Goal: Book appointment/travel/reservation

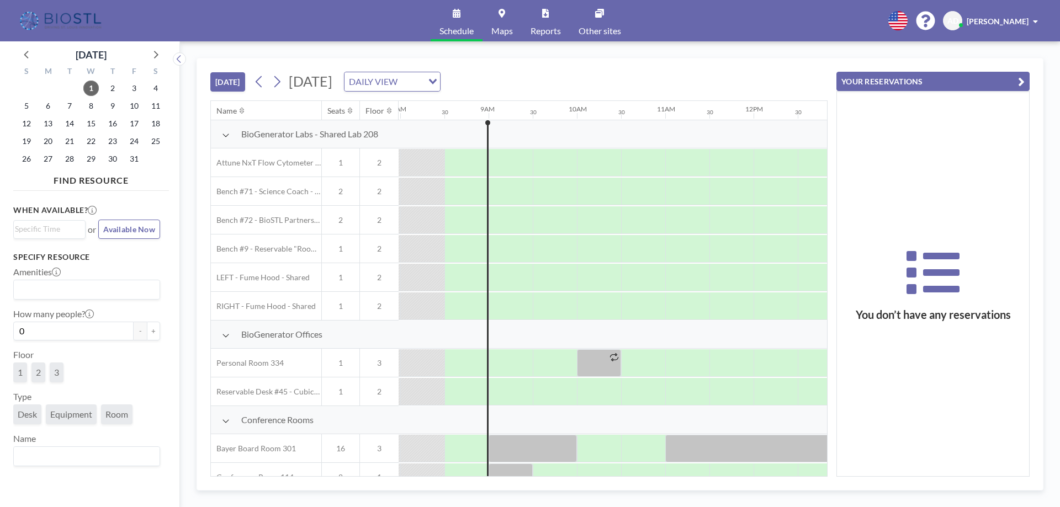
scroll to position [0, 706]
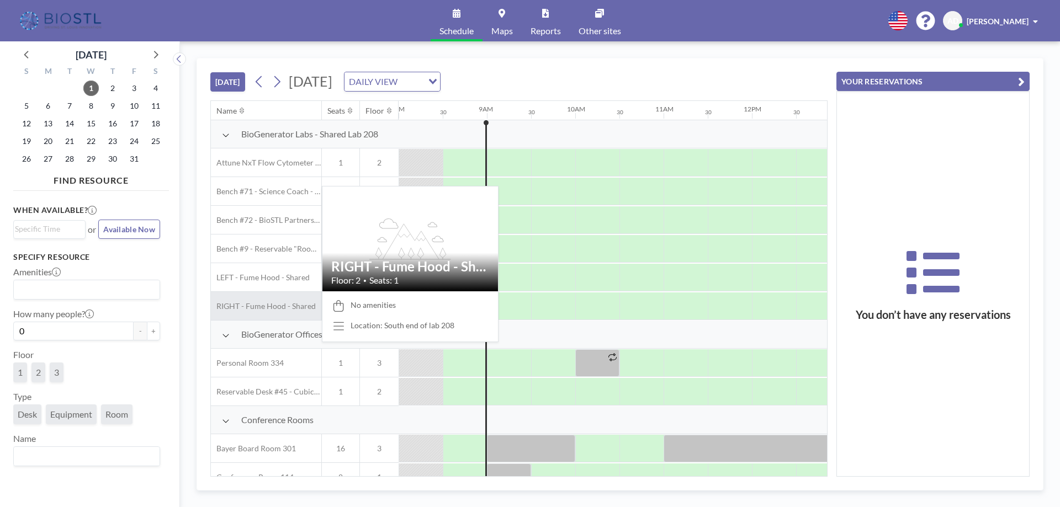
click at [283, 310] on span "RIGHT - Fume Hood - Shared" at bounding box center [263, 306] width 105 height 10
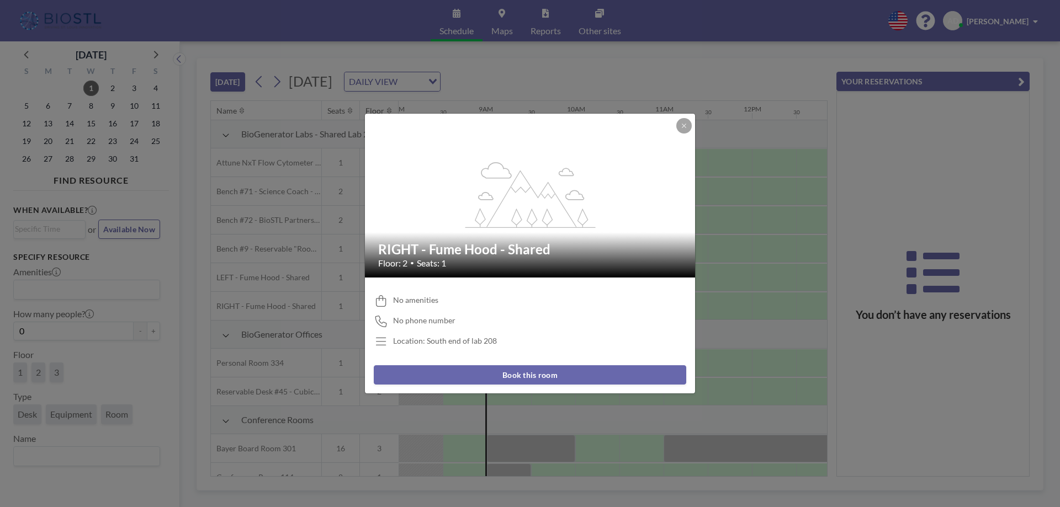
click at [496, 379] on button "Book this room" at bounding box center [530, 374] width 312 height 19
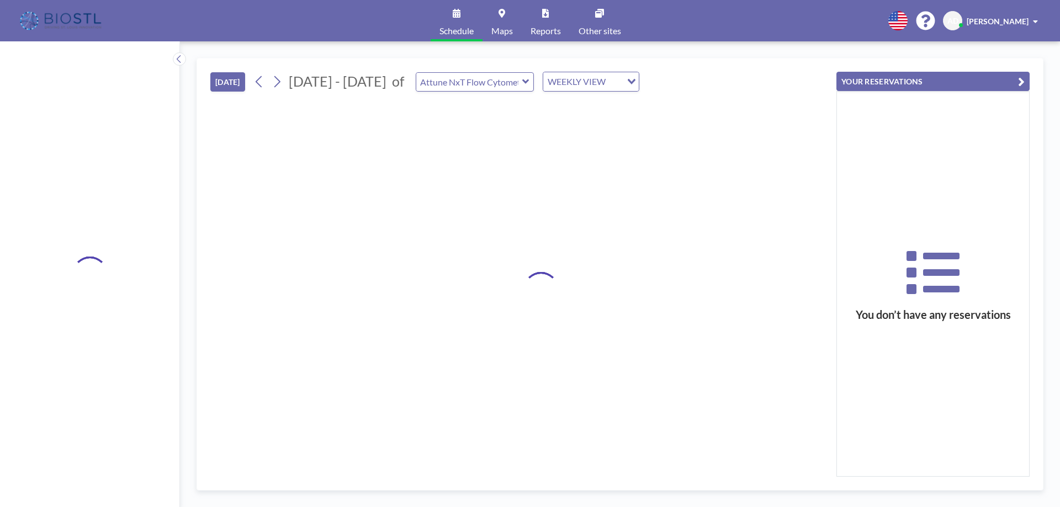
type input "RIGHT - Fume Hood - Shared"
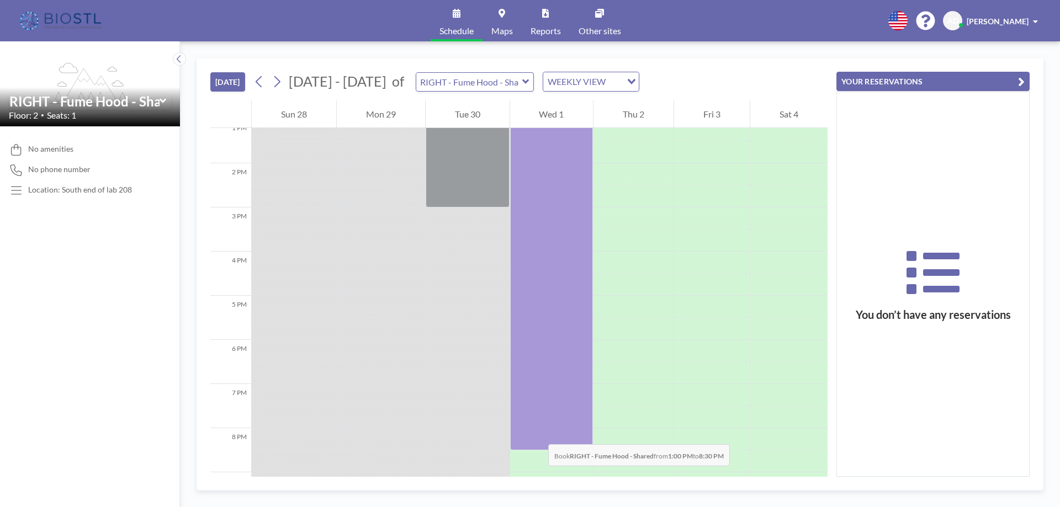
scroll to position [716, 0]
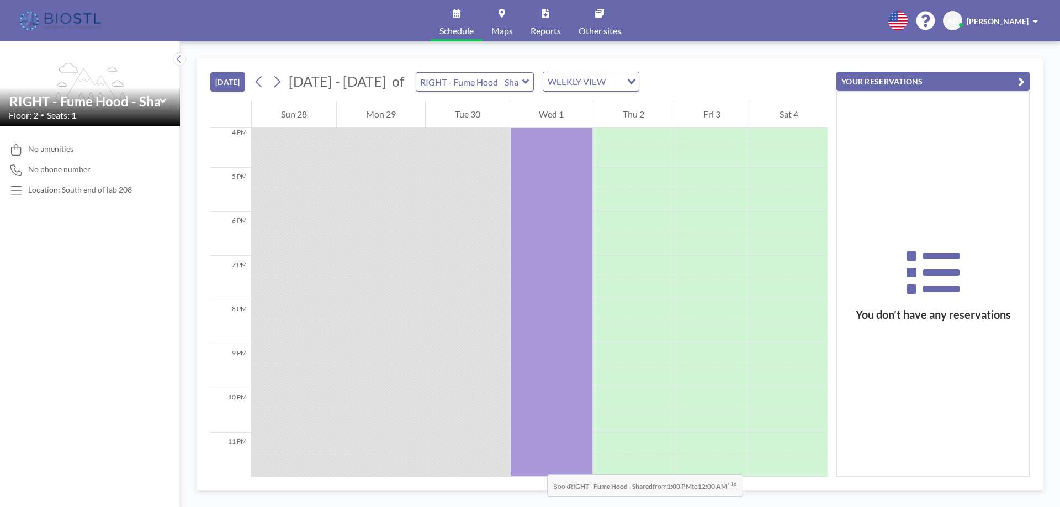
drag, startPoint x: 536, startPoint y: 324, endPoint x: 536, endPoint y: 464, distance: 139.6
click at [536, 464] on div at bounding box center [551, 234] width 83 height 486
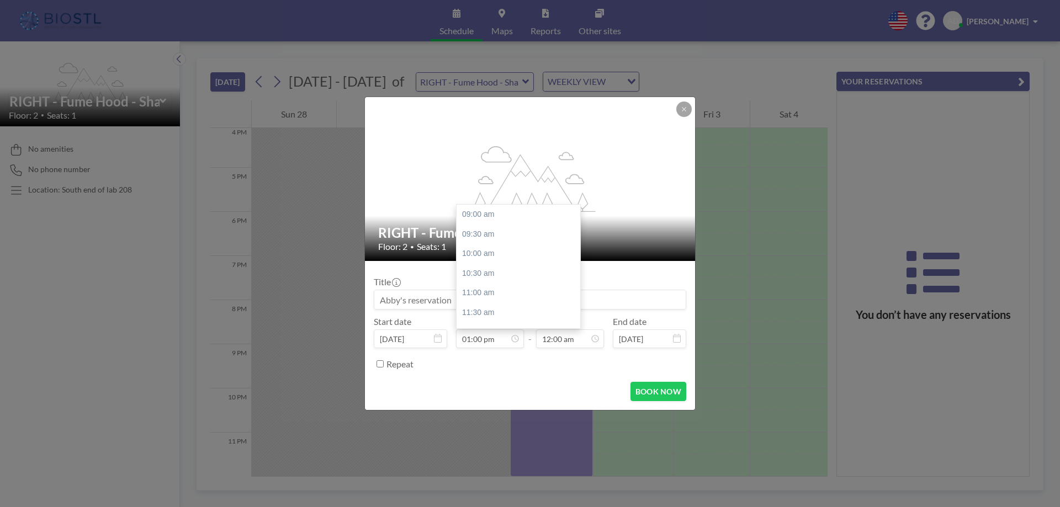
scroll to position [157, 0]
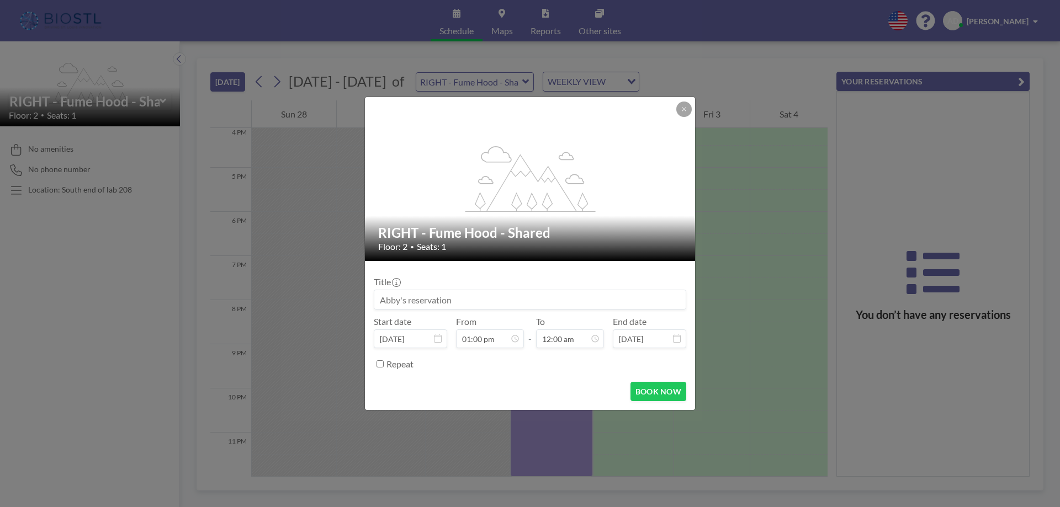
click at [678, 335] on icon at bounding box center [677, 338] width 8 height 9
click at [674, 338] on icon at bounding box center [677, 338] width 8 height 9
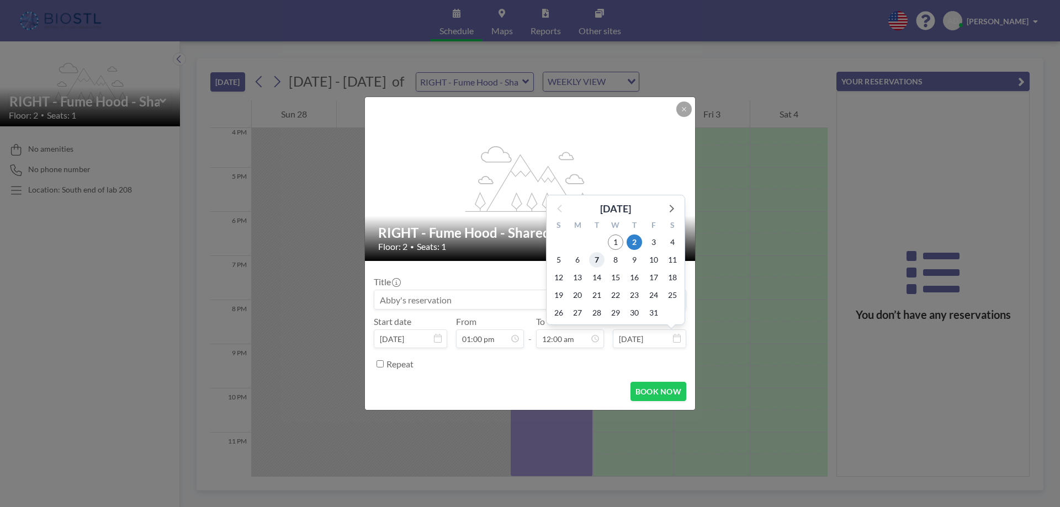
click at [594, 259] on span "7" at bounding box center [596, 259] width 15 height 15
type input "[DATE]"
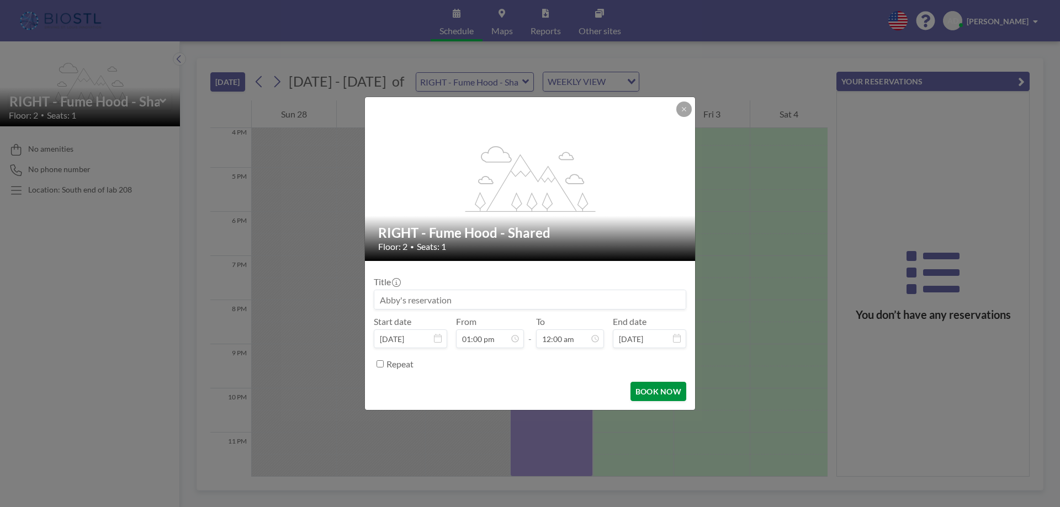
click at [660, 390] on button "BOOK NOW" at bounding box center [658, 391] width 56 height 19
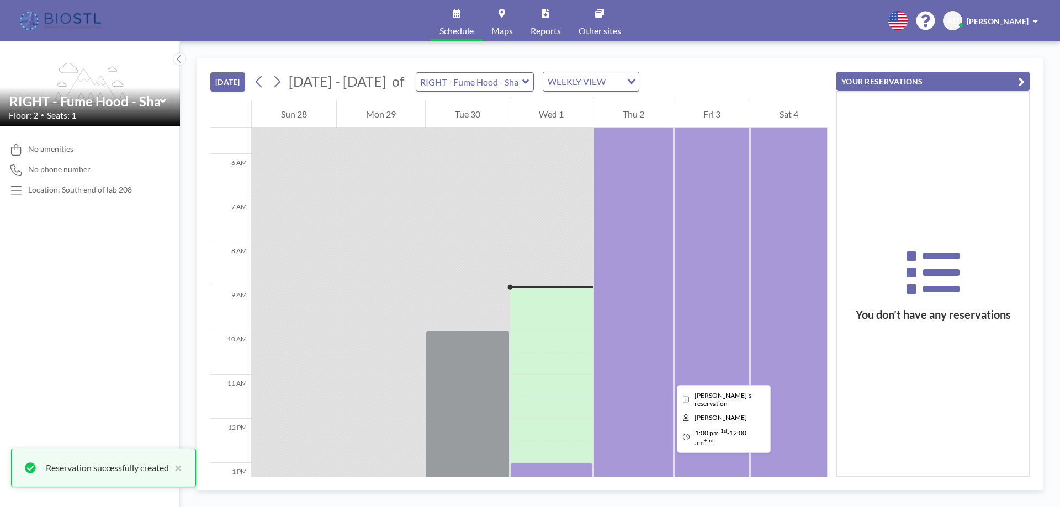
scroll to position [551, 0]
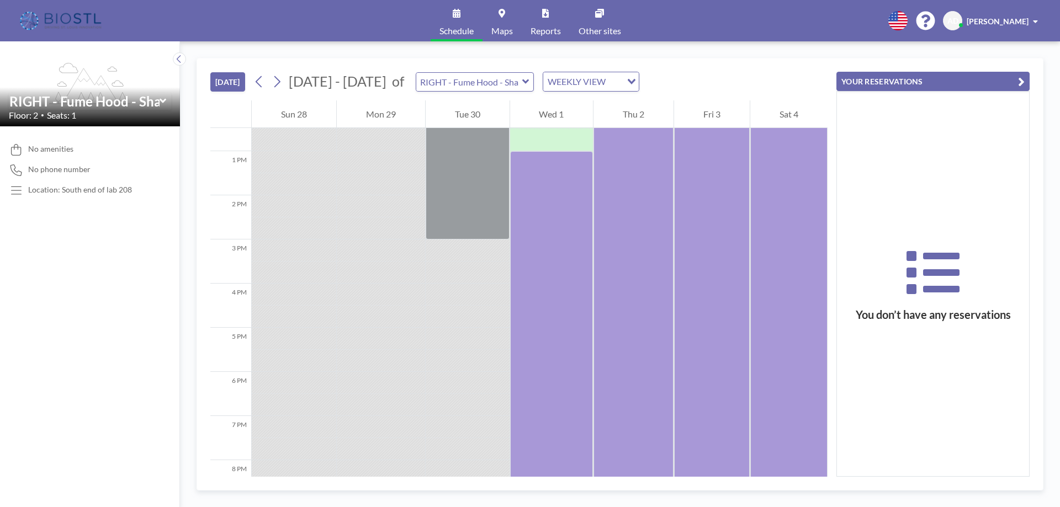
click at [732, 70] on div "[DATE] [DATE] - [DATE] of RIGHT - Fume Hood - Shared WEEKLY VIEW Loading..." at bounding box center [518, 79] width 617 height 42
